Goal: Information Seeking & Learning: Learn about a topic

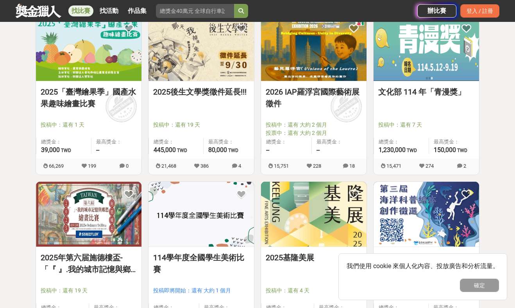
scroll to position [201, 0]
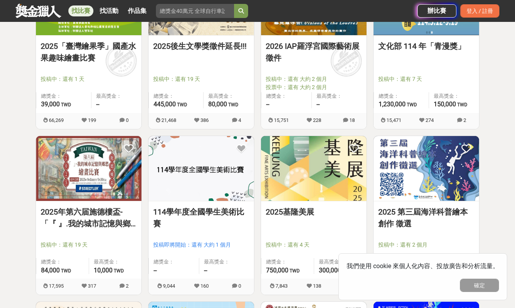
click at [79, 222] on link "2025年第六届施德樓盃-「『 』.我的城市記憶與鄉愁」繪畫比賽" at bounding box center [89, 217] width 96 height 23
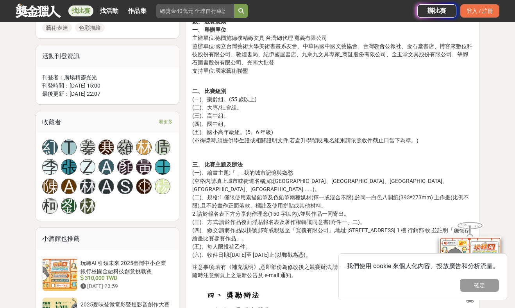
scroll to position [440, 0]
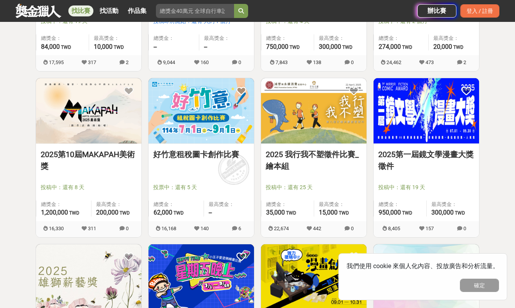
scroll to position [426, 0]
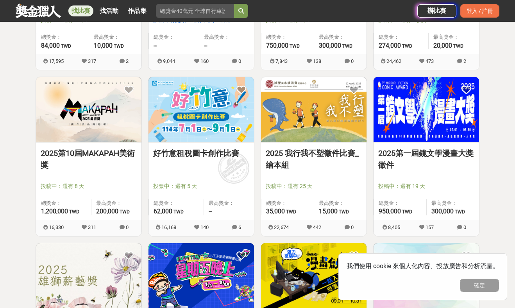
click at [292, 154] on link "2025 我行我不塑徵件比賽_繪本組" at bounding box center [314, 158] width 96 height 23
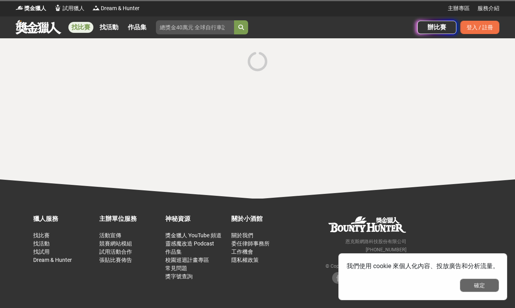
click at [497, 289] on button "確定" at bounding box center [479, 285] width 39 height 13
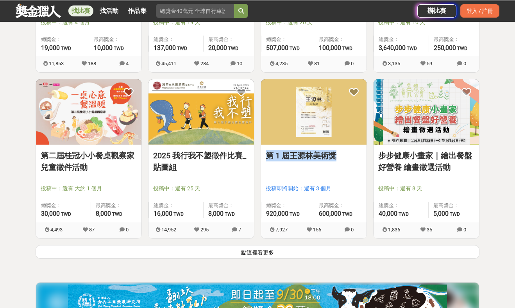
scroll to position [1081, 0]
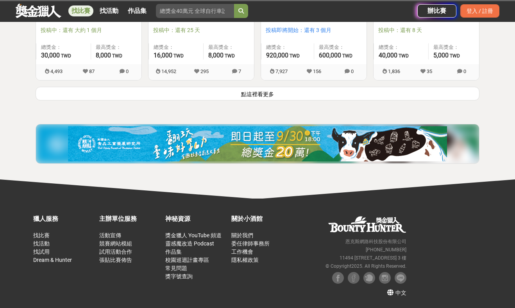
click at [254, 94] on button "點這裡看更多" at bounding box center [258, 94] width 444 height 14
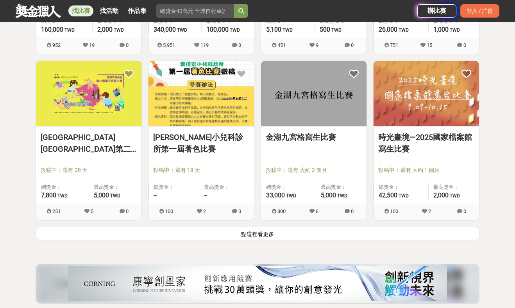
scroll to position [1938, 0]
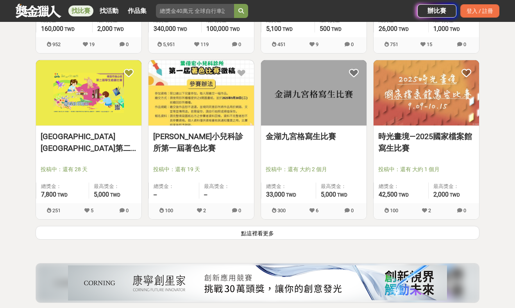
click at [246, 239] on button "點這裡看更多" at bounding box center [258, 233] width 444 height 14
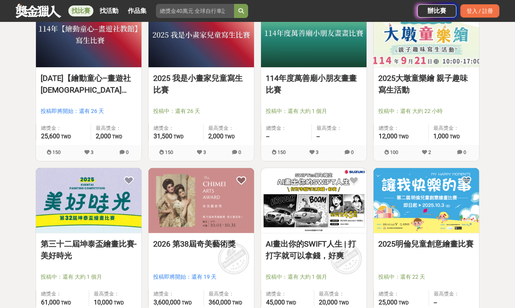
scroll to position [2498, 0]
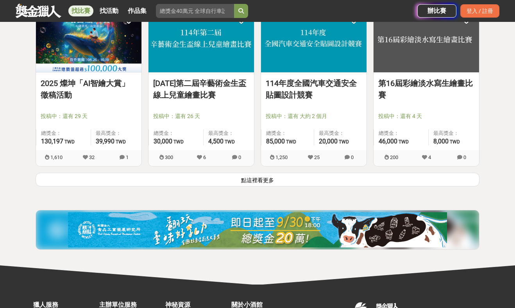
scroll to position [2991, 0]
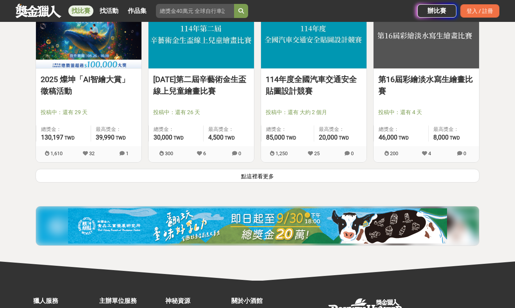
click at [339, 174] on button "點這裡看更多" at bounding box center [258, 176] width 444 height 14
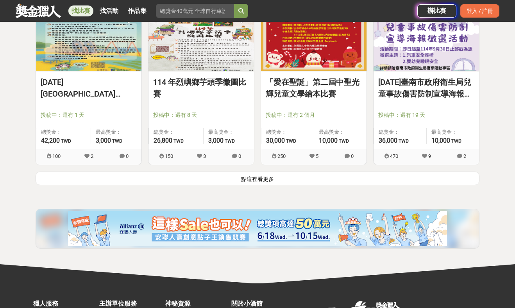
scroll to position [3987, 0]
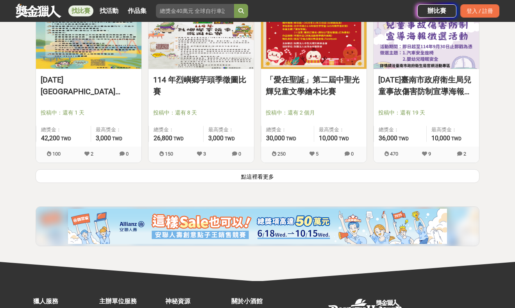
click at [287, 175] on button "點這裡看更多" at bounding box center [258, 176] width 444 height 14
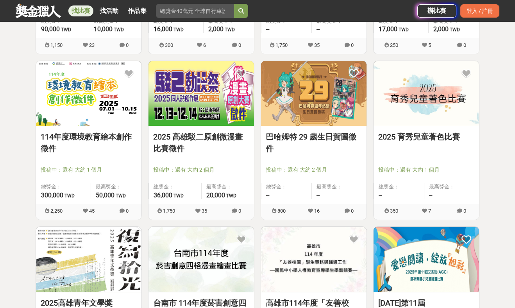
scroll to position [4435, 0]
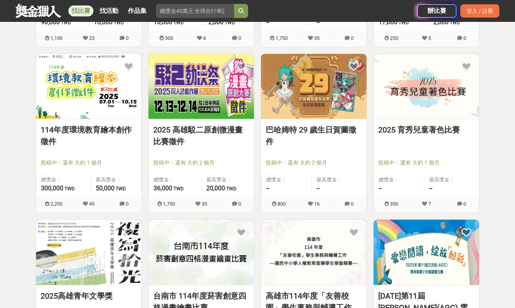
click at [412, 130] on link "2025 育秀兒童著色比賽" at bounding box center [427, 130] width 96 height 12
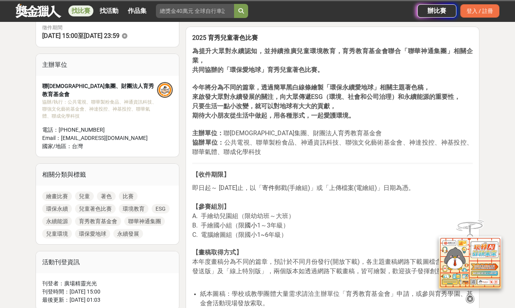
scroll to position [239, 0]
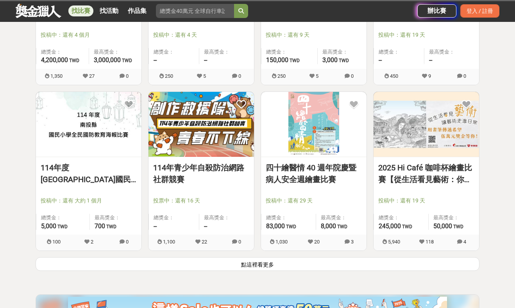
scroll to position [4896, 0]
click at [280, 262] on button "點這裡看更多" at bounding box center [258, 264] width 444 height 14
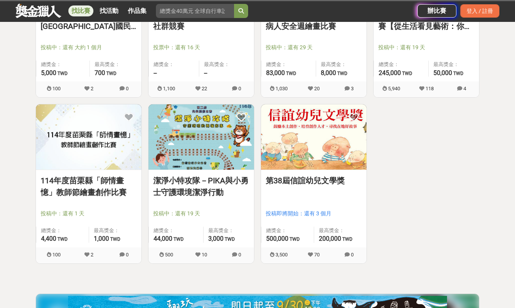
scroll to position [5050, 0]
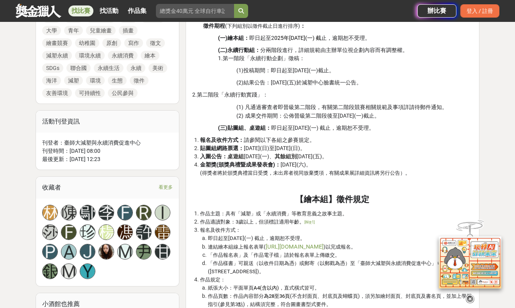
scroll to position [431, 0]
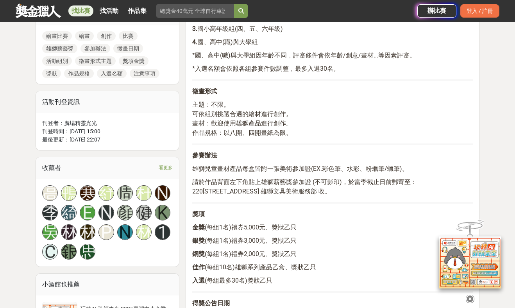
scroll to position [388, 0]
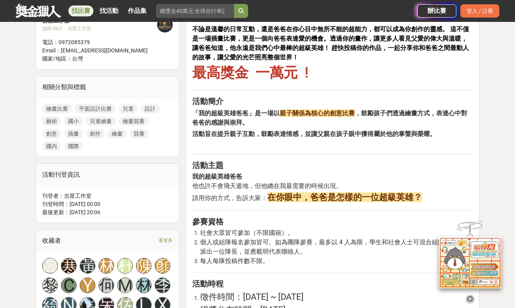
scroll to position [340, 0]
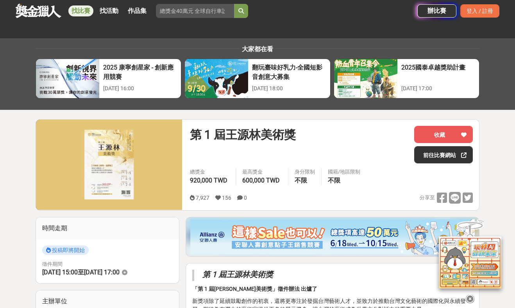
scroll to position [260, 0]
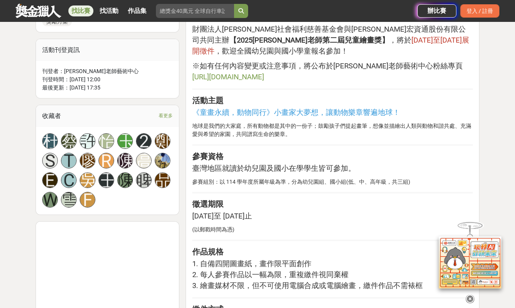
scroll to position [409, 0]
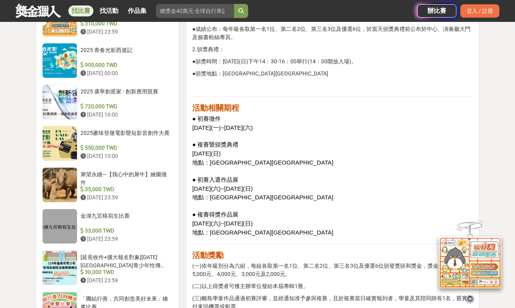
scroll to position [739, 0]
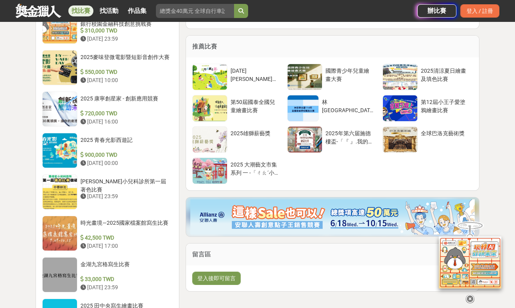
scroll to position [664, 0]
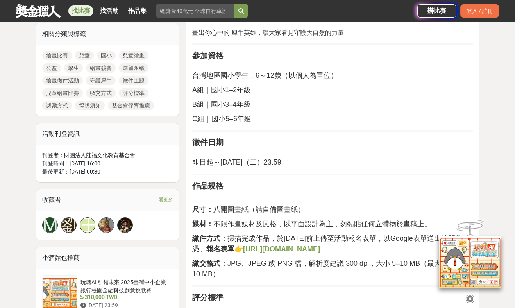
scroll to position [405, 0]
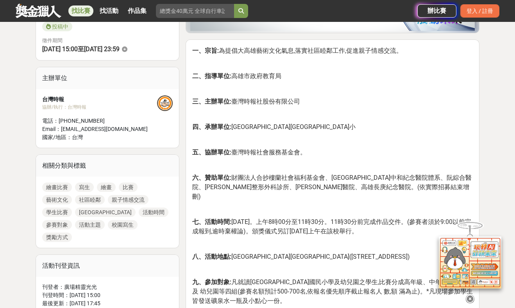
scroll to position [257, 0]
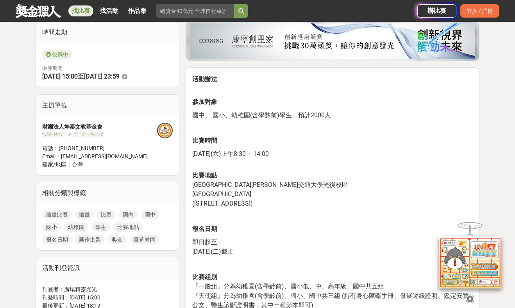
scroll to position [201, 0]
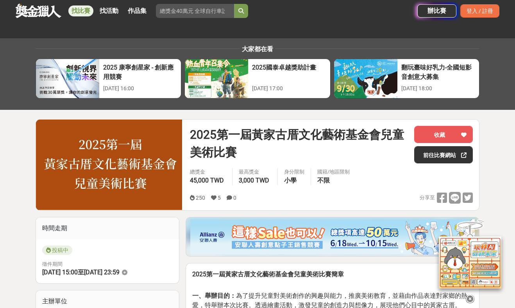
scroll to position [259, 0]
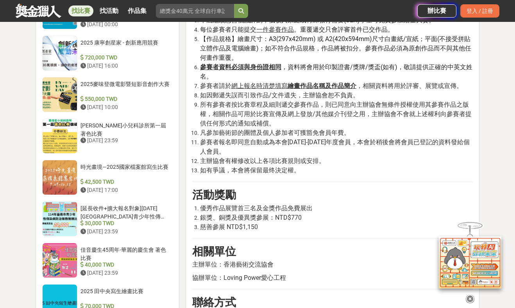
scroll to position [764, 0]
